Goal: Complete application form

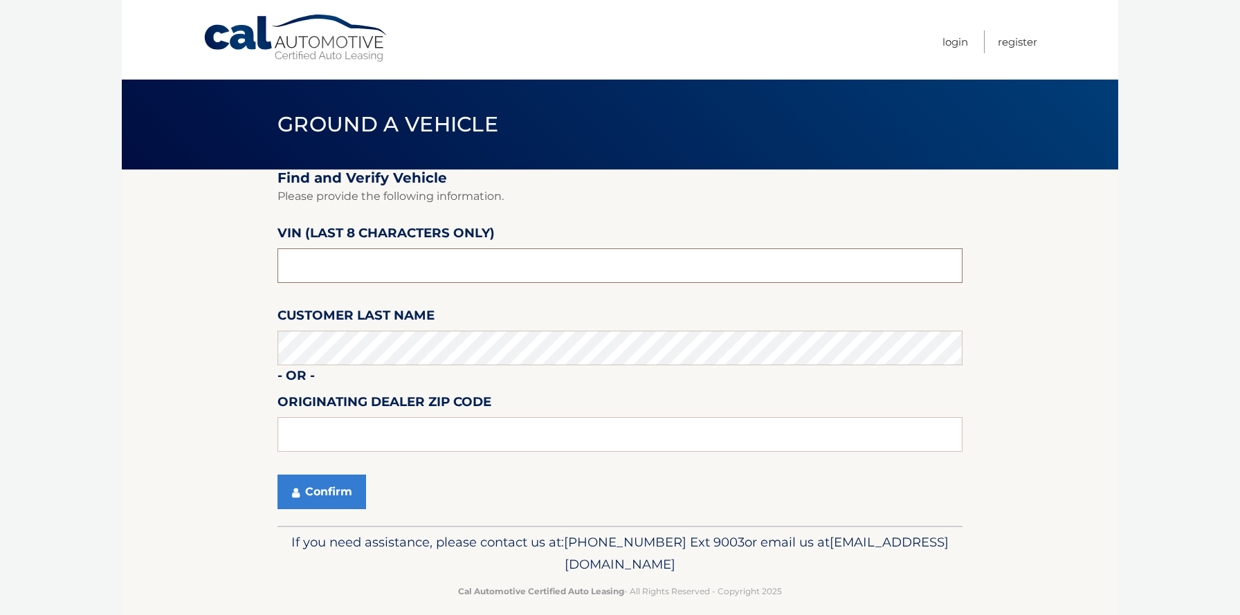
click at [343, 264] on input "text" at bounding box center [620, 265] width 685 height 35
type input "200926**"
type input "19342"
click at [312, 480] on button "Confirm" at bounding box center [322, 492] width 89 height 35
drag, startPoint x: 350, startPoint y: 277, endPoint x: 142, endPoint y: 224, distance: 215.0
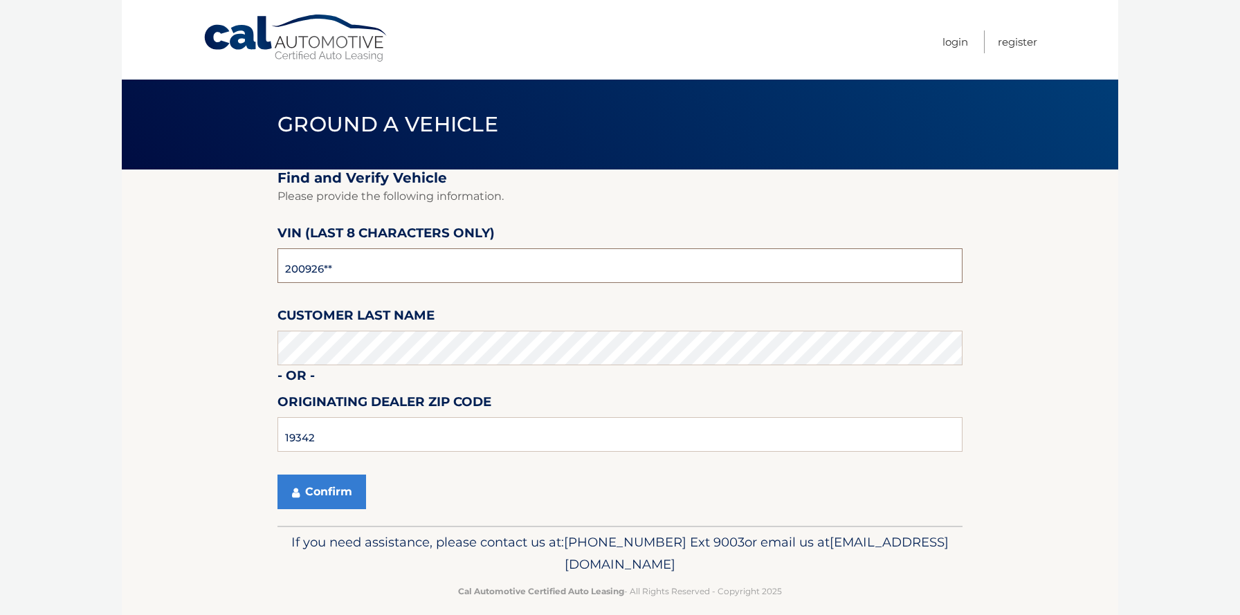
click at [142, 224] on section "Find and Verify Vehicle Please provide the following information. VIN (last 8 c…" at bounding box center [620, 348] width 997 height 356
type input "NT200926"
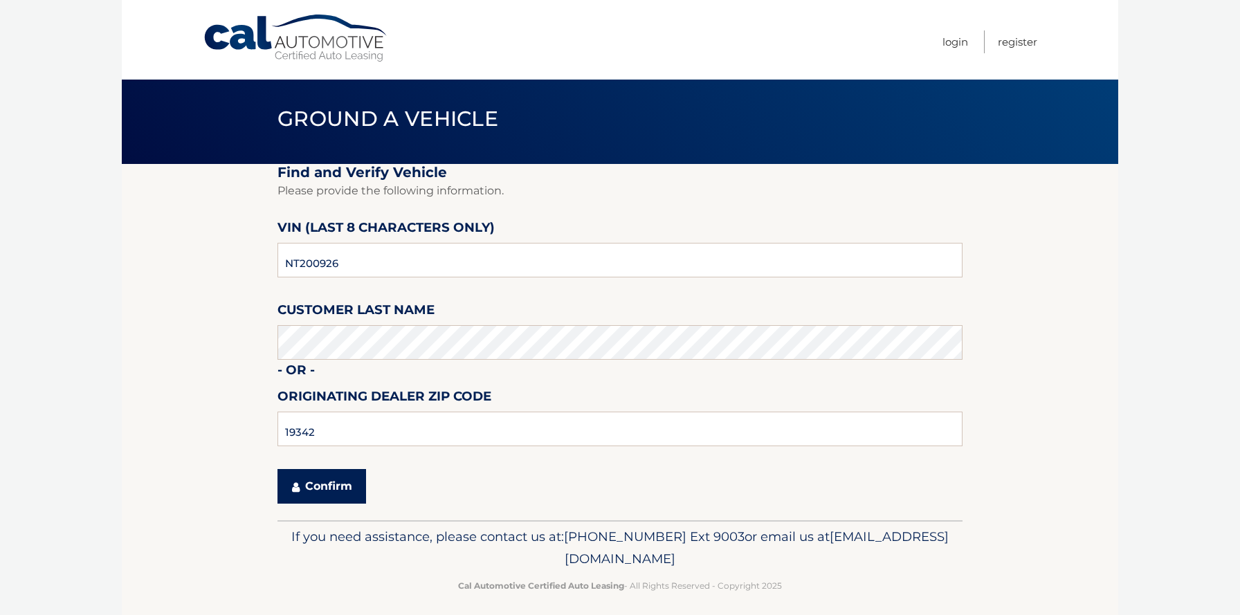
click at [320, 489] on button "Confirm" at bounding box center [322, 486] width 89 height 35
click at [262, 33] on link "Cal Automotive" at bounding box center [296, 38] width 187 height 49
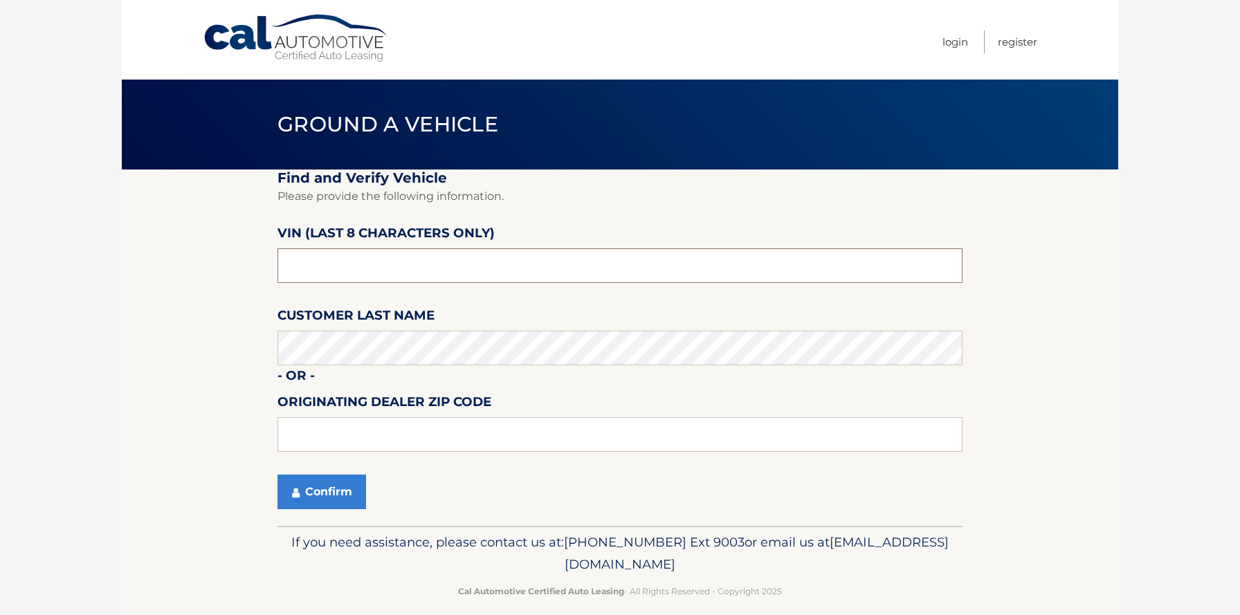
click at [419, 258] on input "text" at bounding box center [620, 265] width 685 height 35
type input "NT200926"
click at [350, 428] on input "text" at bounding box center [620, 434] width 685 height 35
type input "19342"
click at [316, 489] on button "Confirm" at bounding box center [322, 492] width 89 height 35
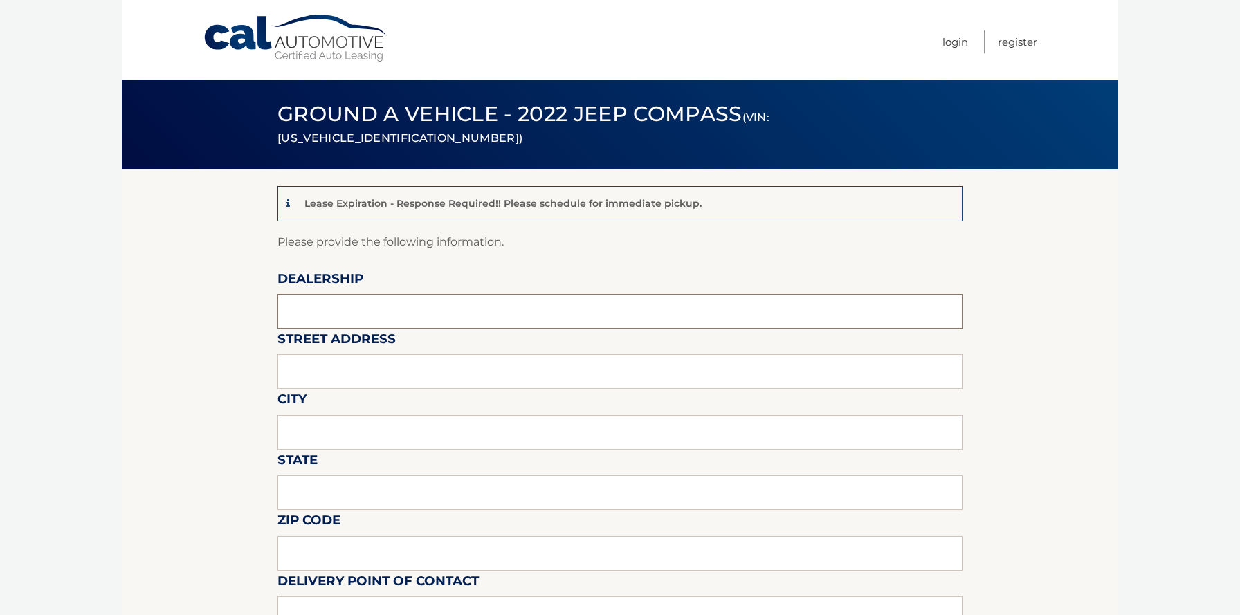
click at [345, 300] on input "text" at bounding box center [620, 311] width 685 height 35
type input "[PERSON_NAME] Chrysler Jeep Ram"
type input "1801 Wilmington Pike Glen Mills, PA 19342"
type input "GLEN MILLS"
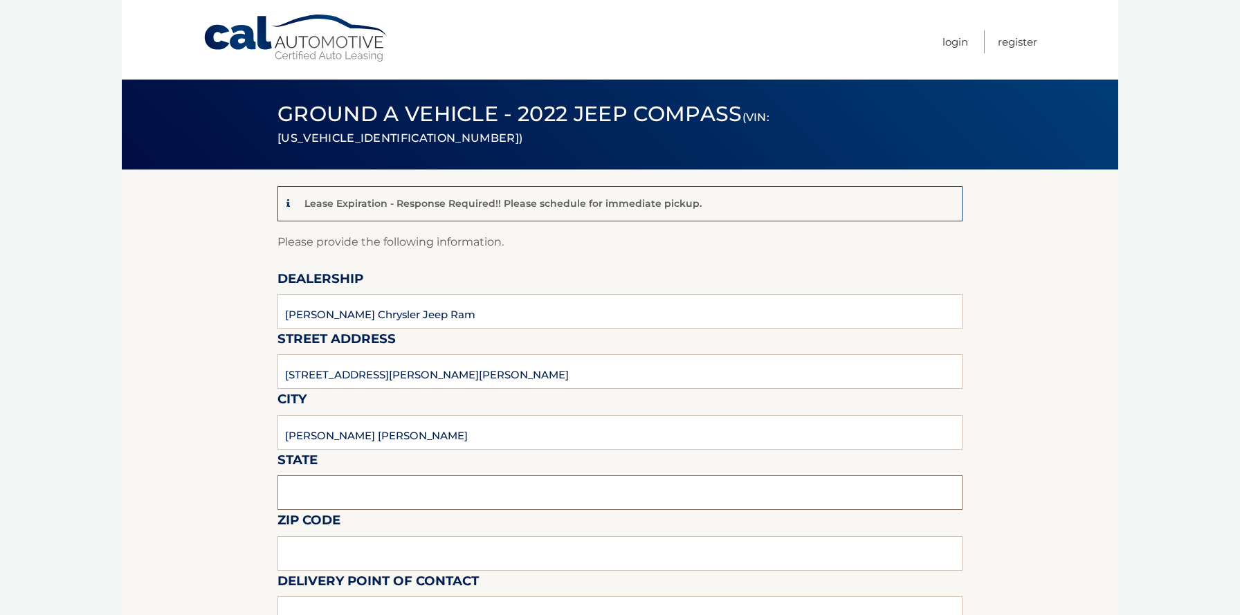
type input "PA"
type input "19342"
type input "DOUG WIEBE"
type input "6103585300"
type input "DWIEBE@DRIVEDAVID.COM"
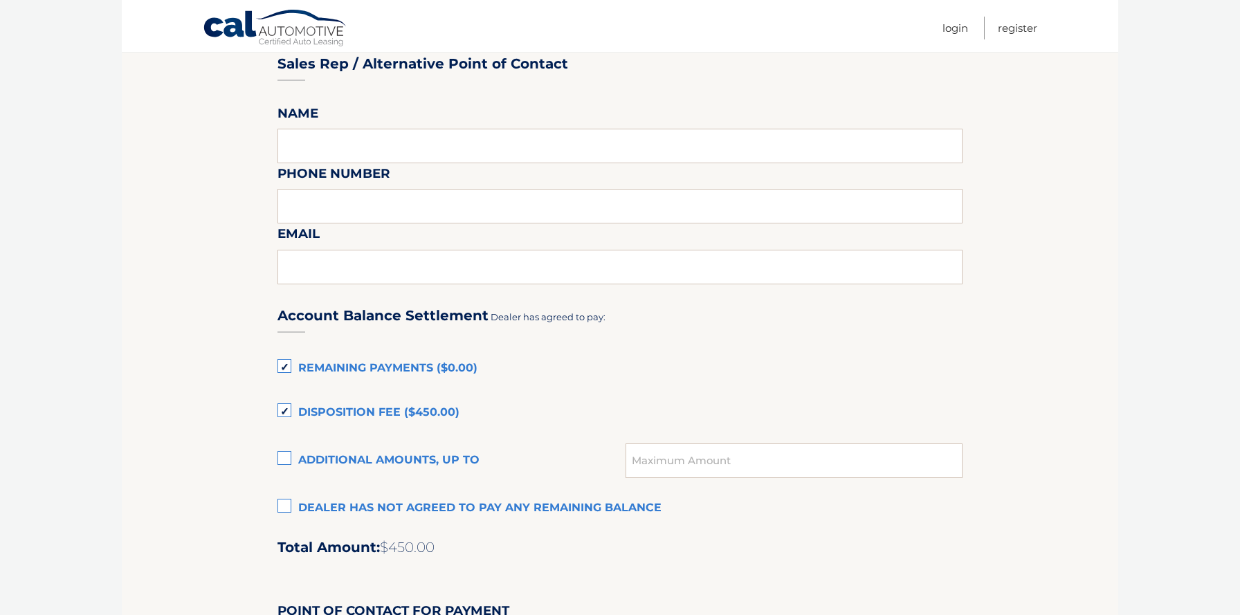
scroll to position [705, 0]
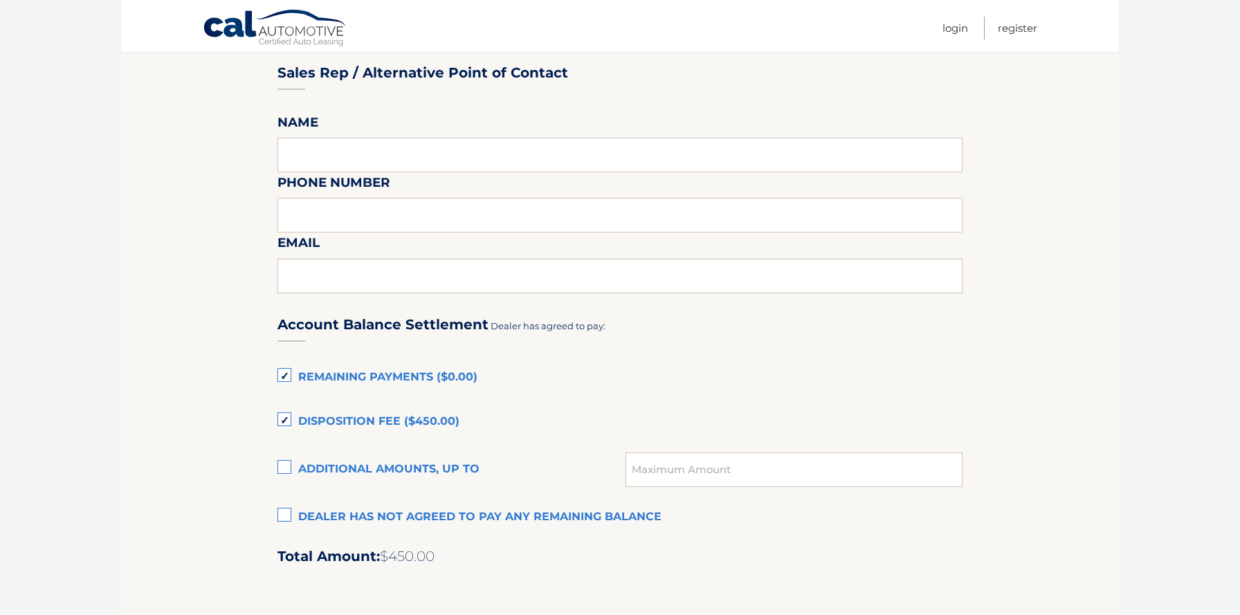
click at [284, 374] on label "Remaining Payments ($0.00)" at bounding box center [620, 378] width 685 height 28
click at [0, 0] on input "Remaining Payments ($0.00)" at bounding box center [0, 0] width 0 height 0
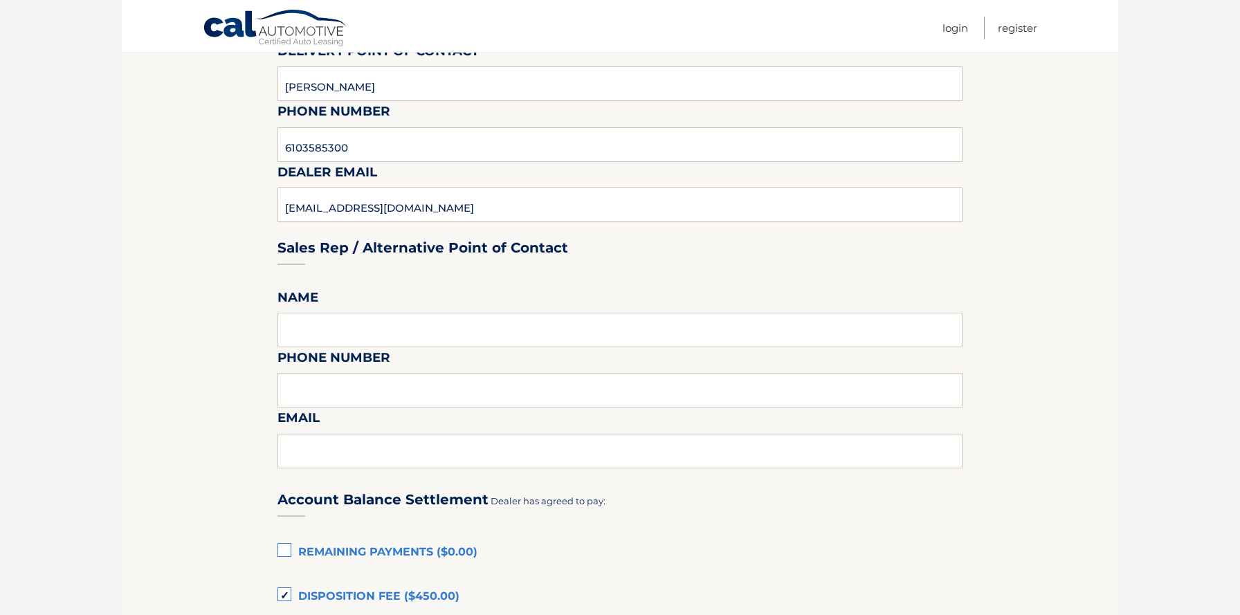
scroll to position [529, 0]
click at [338, 335] on input "text" at bounding box center [620, 331] width 685 height 35
type input "DOUG WIEBE"
type input "6103585300"
type input "DWIEBE@DRIVEDAVID.COM"
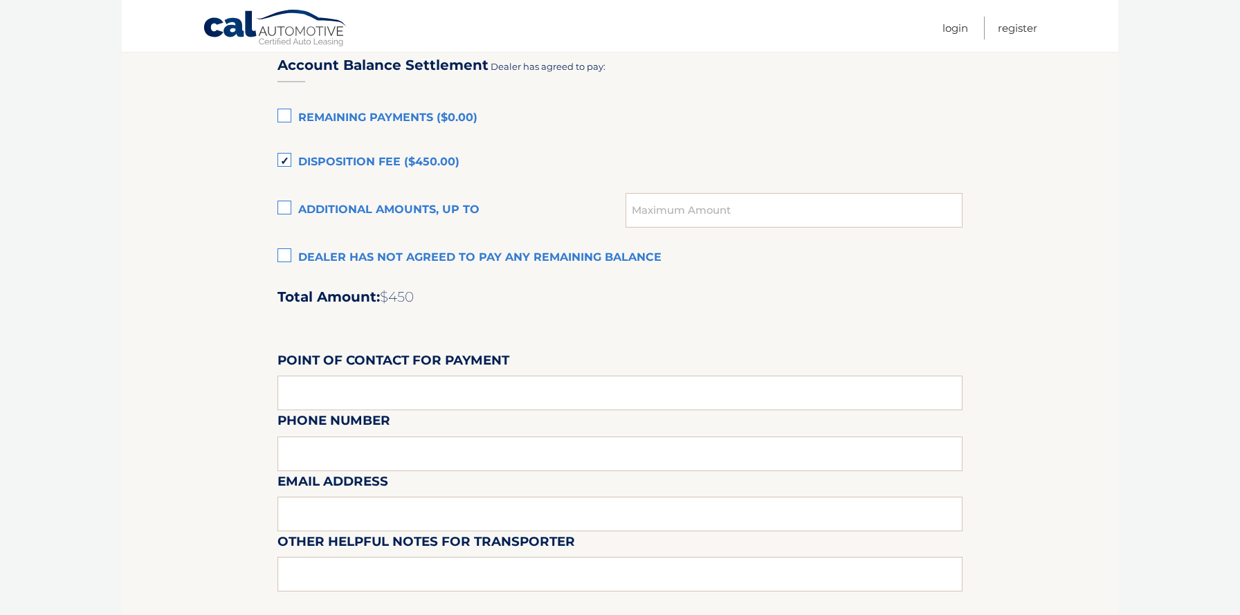
scroll to position [986, 0]
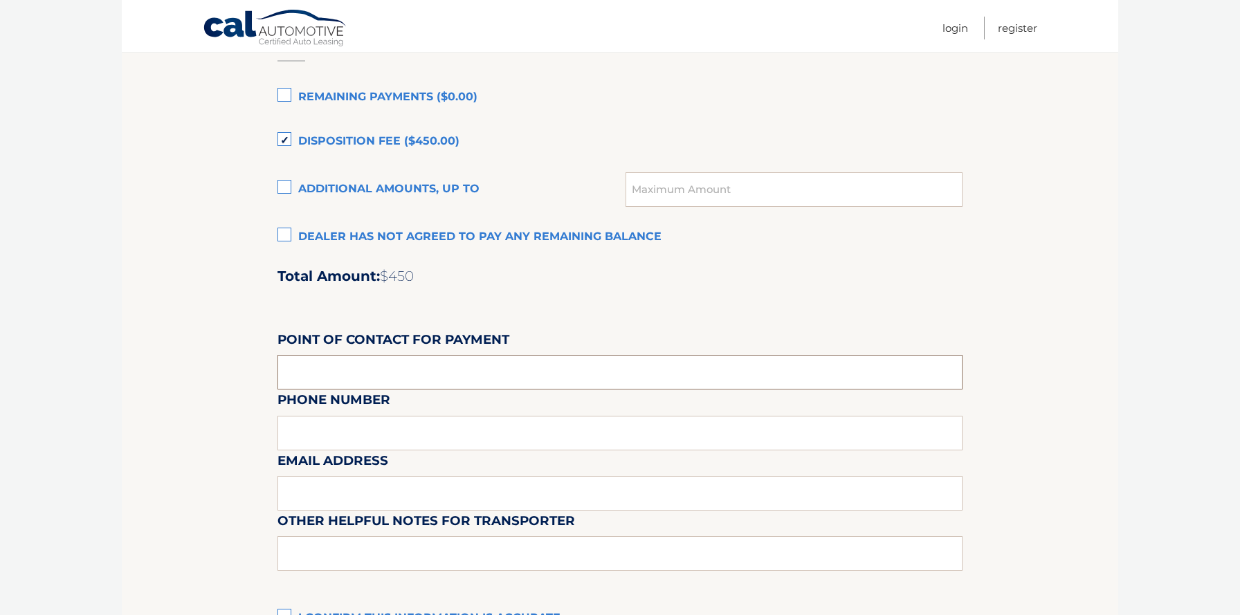
click at [341, 365] on input "text" at bounding box center [620, 372] width 685 height 35
type input "LINDA MILLER"
click at [372, 490] on input "text" at bounding box center [620, 493] width 685 height 35
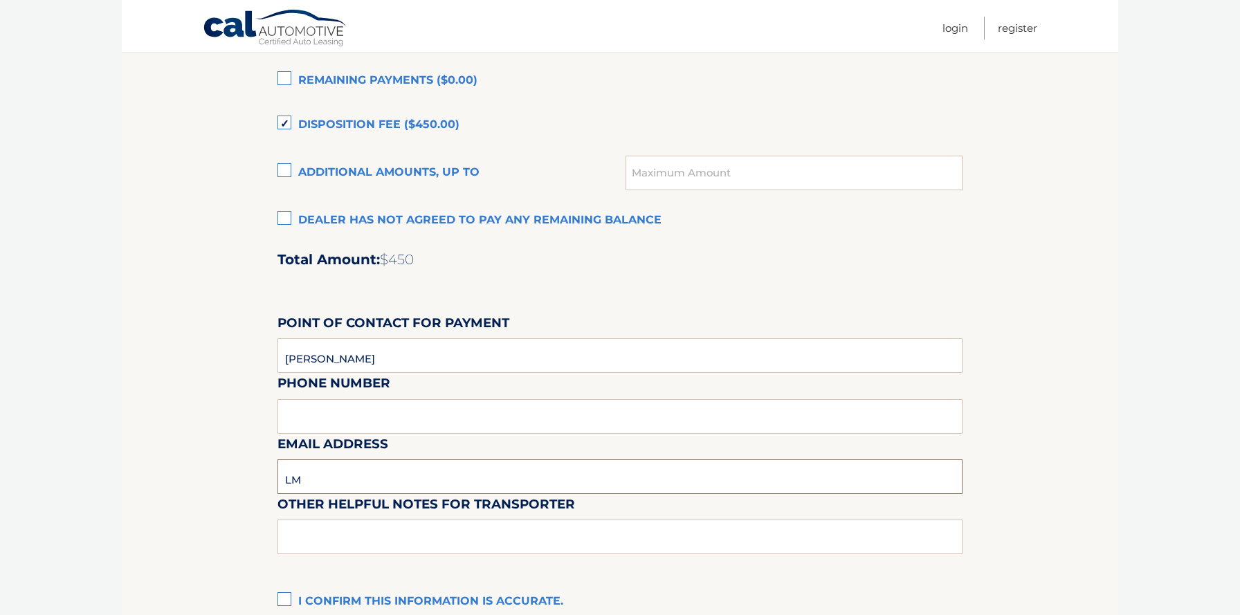
type input "LMILLER@DRIVEDAVID.COM"
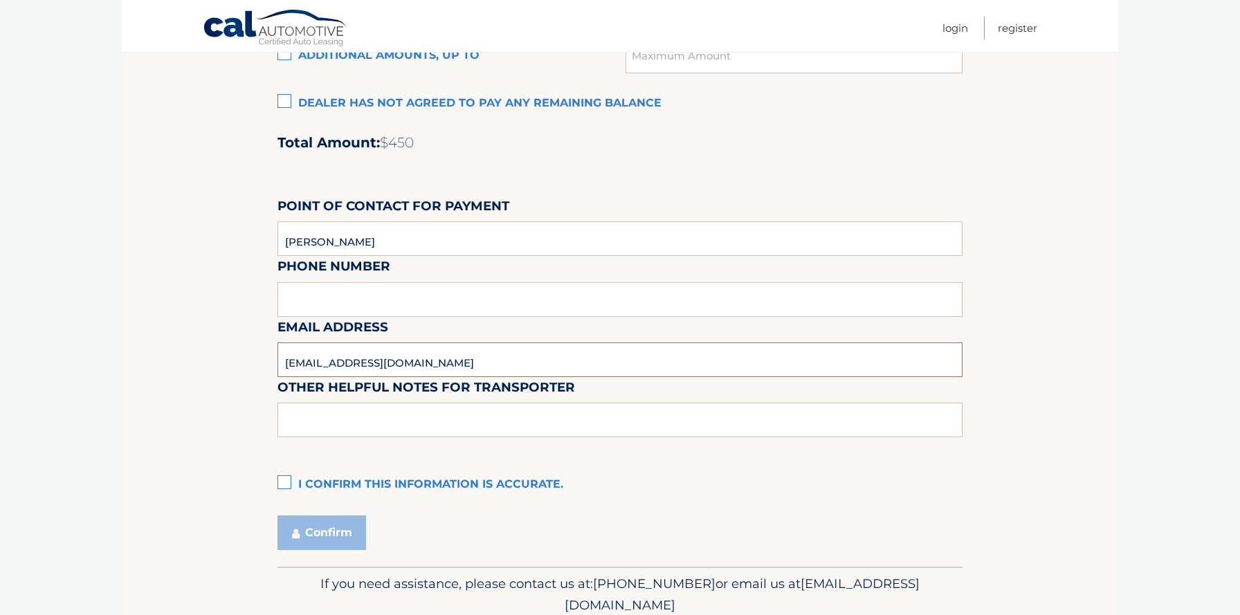
scroll to position [1175, 0]
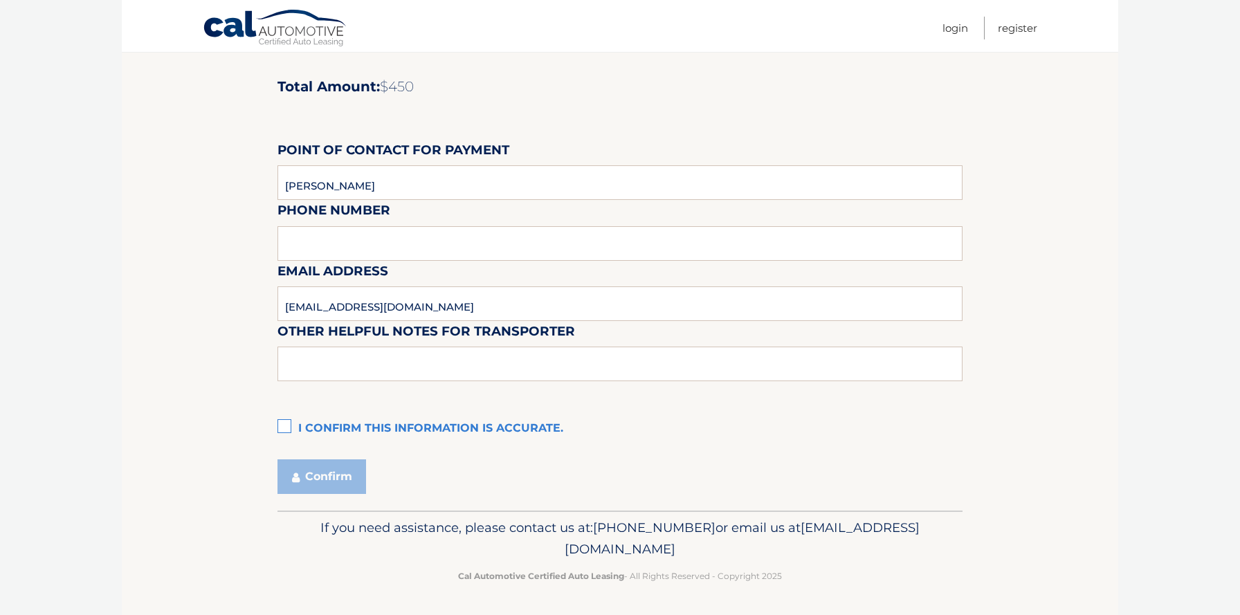
click at [292, 433] on label "I confirm this information is accurate." at bounding box center [620, 429] width 685 height 28
click at [0, 0] on input "I confirm this information is accurate." at bounding box center [0, 0] width 0 height 0
click at [309, 481] on button "Confirm" at bounding box center [322, 477] width 89 height 35
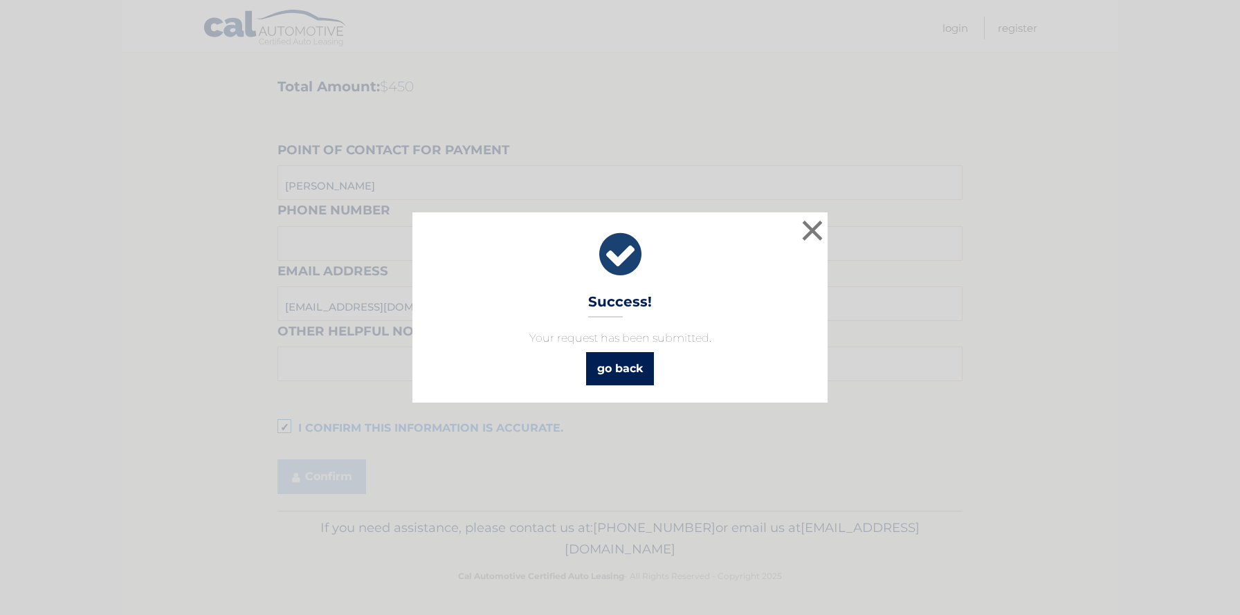
click at [619, 356] on link "go back" at bounding box center [620, 368] width 68 height 33
